Goal: Information Seeking & Learning: Learn about a topic

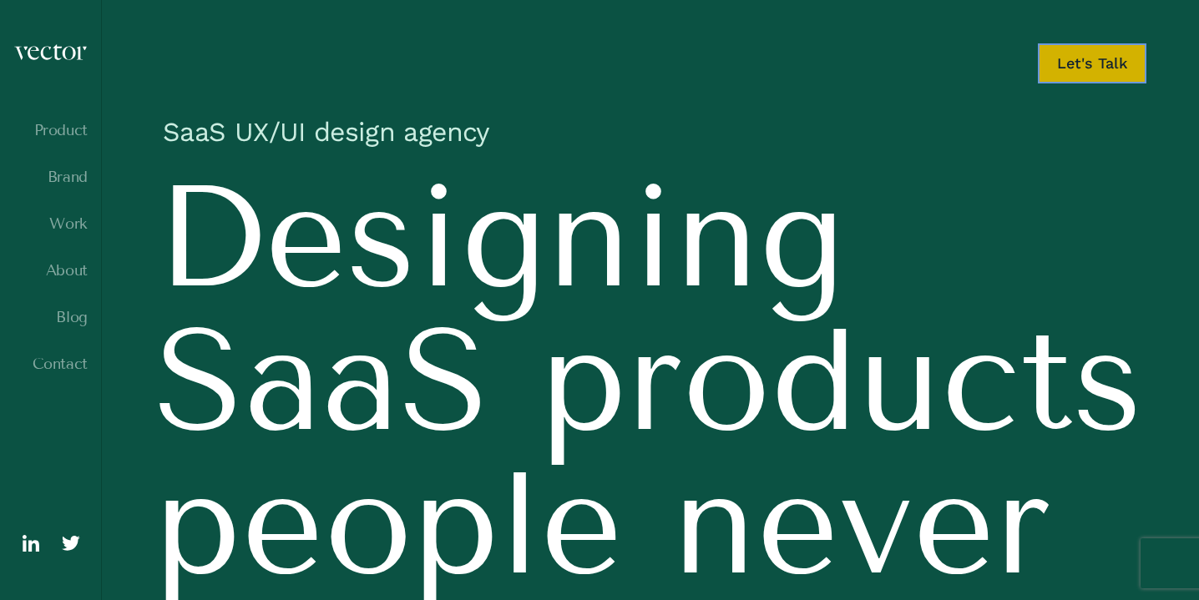
click at [1074, 72] on link "Let's Talk" at bounding box center [1092, 63] width 109 height 40
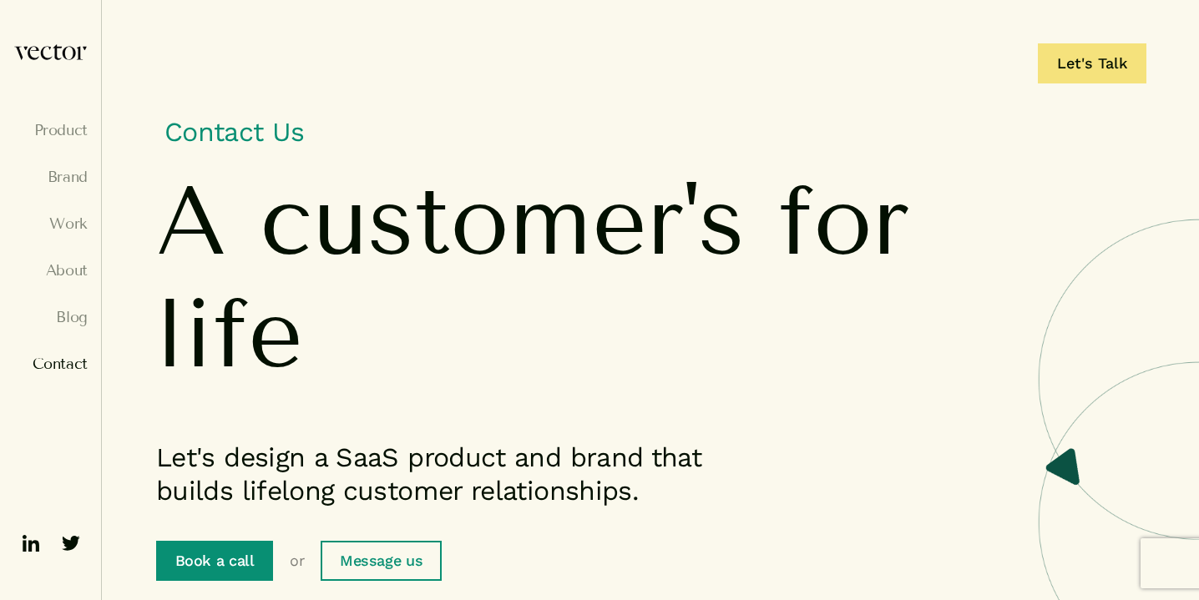
click at [195, 547] on link "Book a call" at bounding box center [214, 561] width 117 height 40
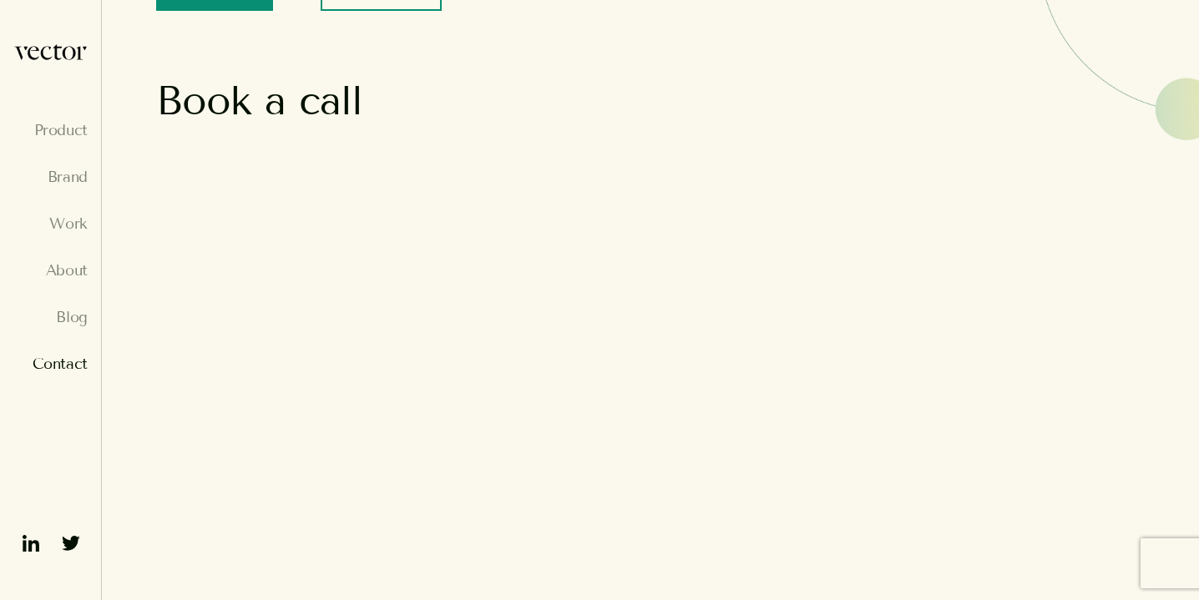
scroll to position [581, 0]
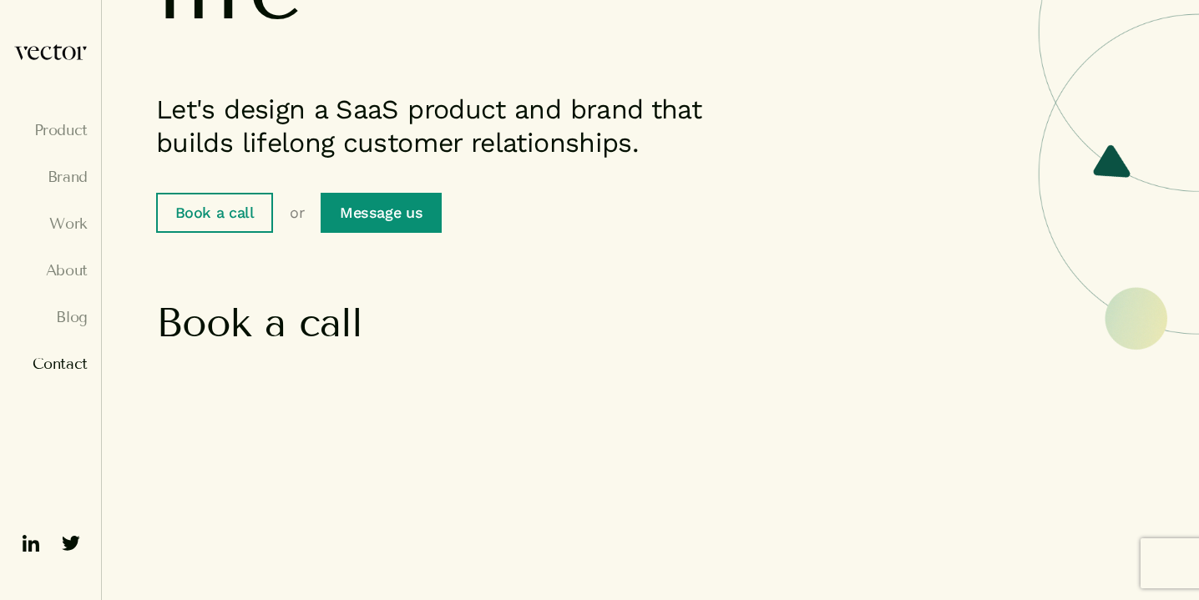
click at [384, 210] on link "Message us" at bounding box center [381, 213] width 120 height 40
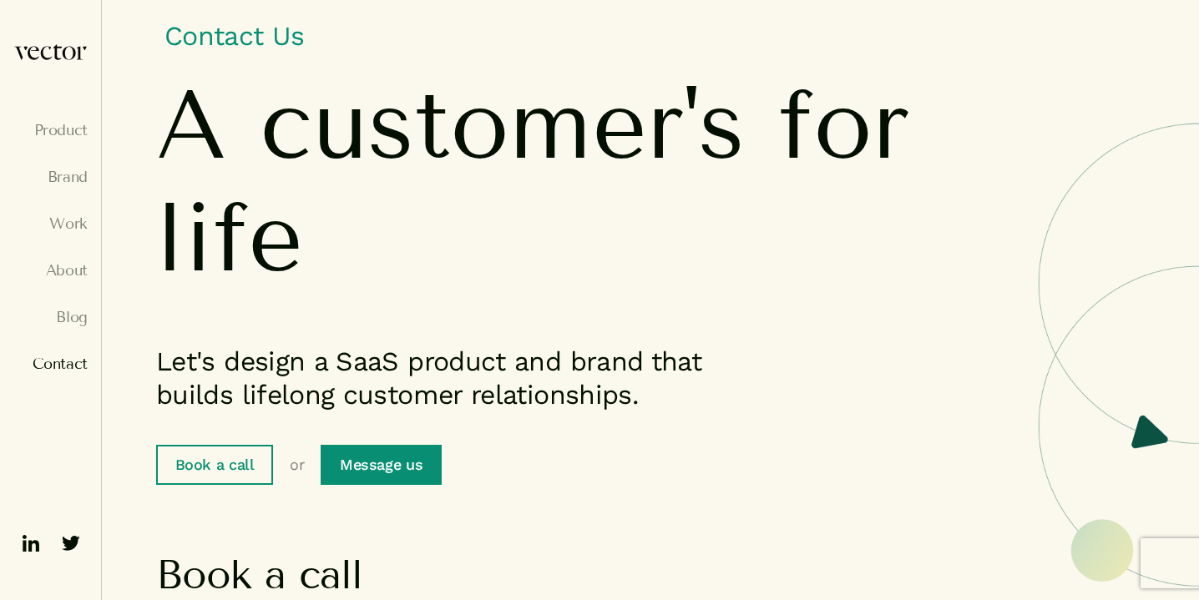
scroll to position [0, 0]
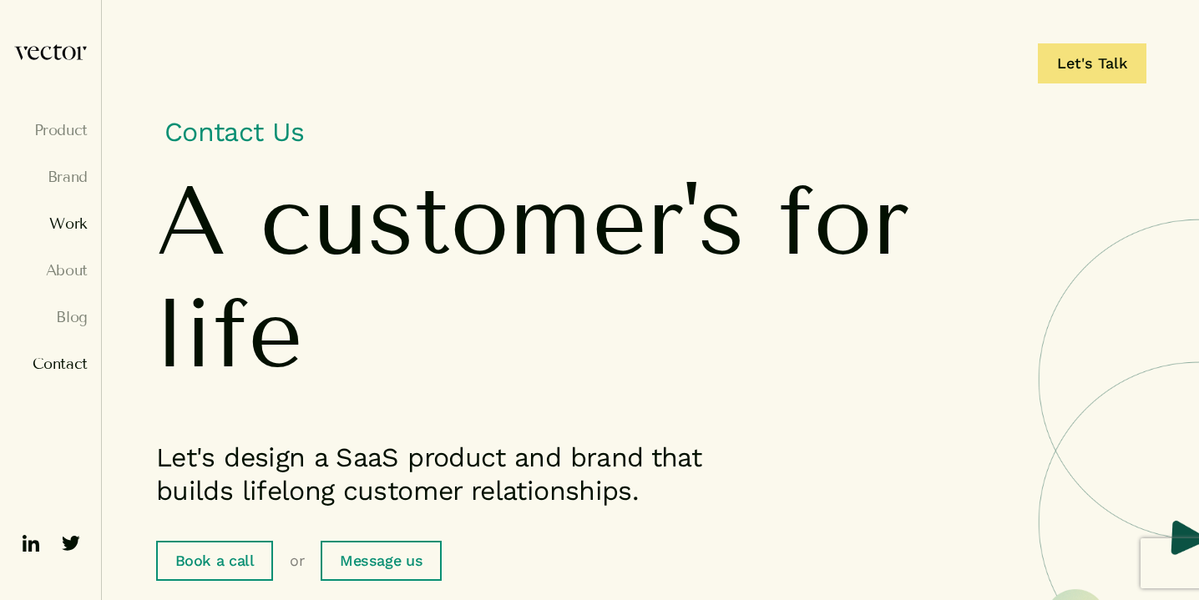
click at [68, 231] on link "Work" at bounding box center [50, 223] width 74 height 17
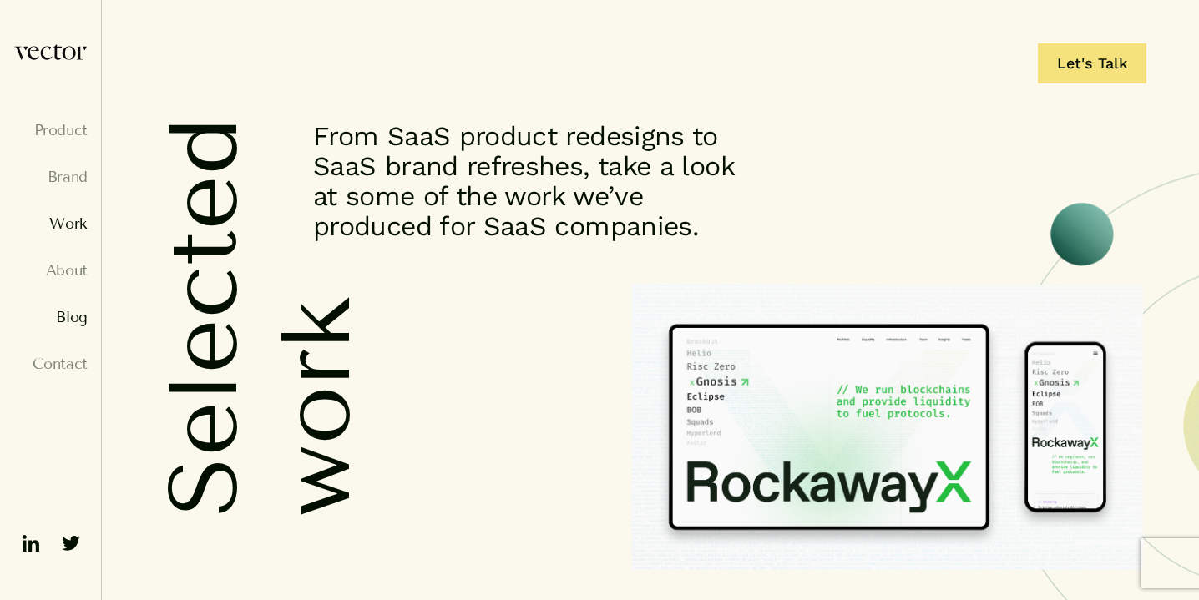
click at [62, 314] on link "Blog" at bounding box center [50, 317] width 74 height 17
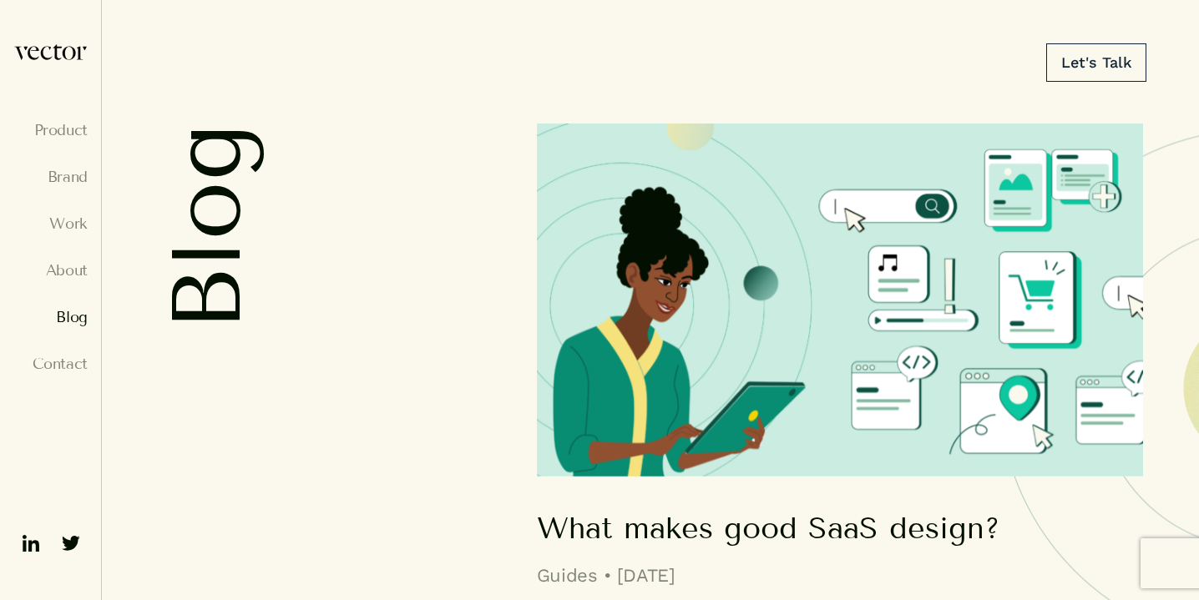
click at [749, 288] on img at bounding box center [840, 300] width 606 height 353
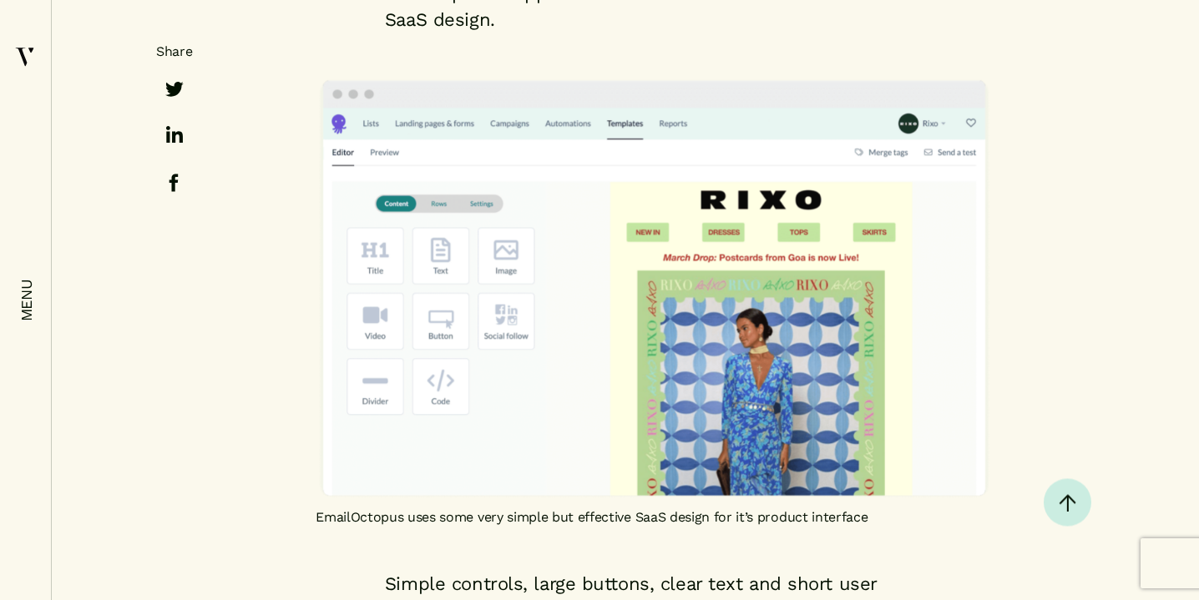
scroll to position [18196, 0]
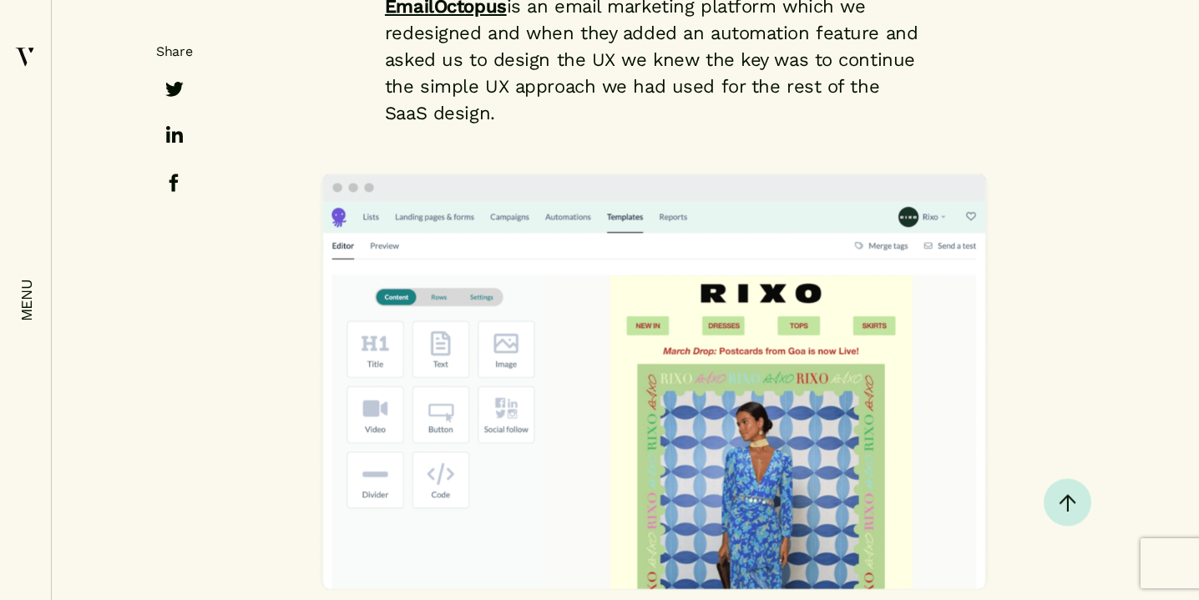
click at [619, 233] on img at bounding box center [654, 382] width 676 height 424
